Goal: Navigation & Orientation: Locate item on page

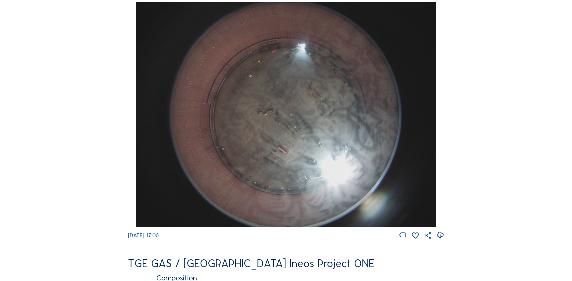
scroll to position [573, 0]
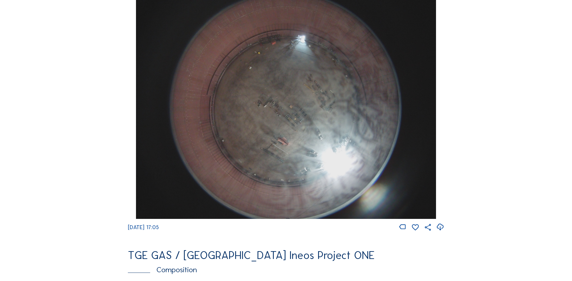
click at [300, 108] on img at bounding box center [286, 106] width 300 height 225
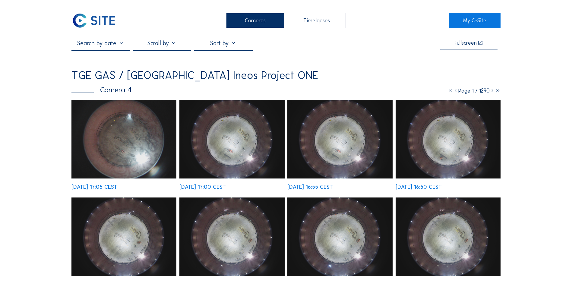
click at [243, 133] on img at bounding box center [231, 139] width 105 height 79
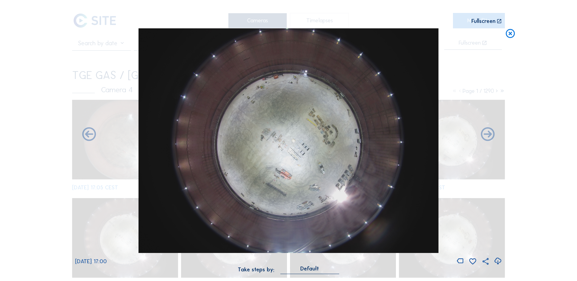
click at [498, 261] on icon at bounding box center [497, 261] width 8 height 10
click at [49, 152] on div "Scroll to travel through time | Press 'Alt' Button + Scroll to Zoom | Click and…" at bounding box center [288, 140] width 577 height 281
click at [511, 33] on icon at bounding box center [510, 33] width 11 height 11
